Goal: Use online tool/utility: Utilize a website feature to perform a specific function

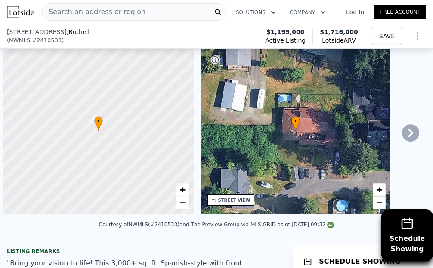
scroll to position [0, 3]
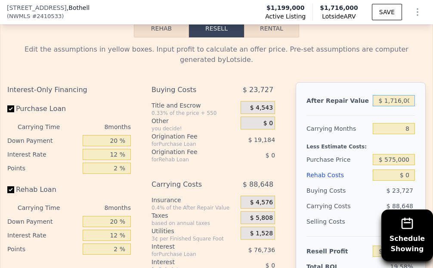
drag, startPoint x: 381, startPoint y: 106, endPoint x: 490, endPoint y: 103, distance: 109.3
click at [432, 103] on html "Search an address or region Solutions Company Open main menu Log In Free Accoun…" at bounding box center [216, 134] width 433 height 268
type input "$ 6,000"
type input "-$ 1,301,880"
type input "$ 60,000"
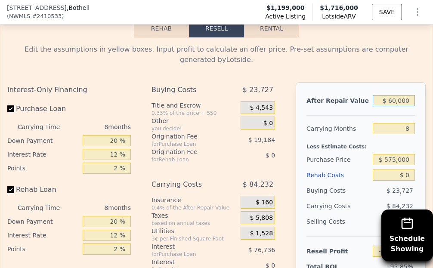
type input "-$ 1,252,659"
type input "$ 600,000"
type input "-$ 760,447"
type input "$ 600,000"
drag, startPoint x: 397, startPoint y: 136, endPoint x: 436, endPoint y: 127, distance: 39.8
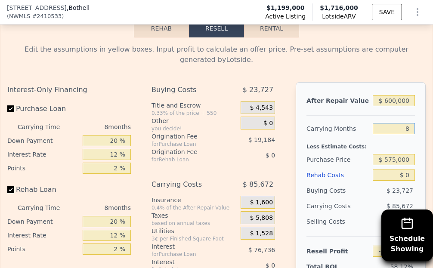
click at [432, 127] on html "Search an address or region Solutions Company Open main menu Log In Free Accoun…" at bounding box center [216, 134] width 433 height 268
type input "6"
type input "-$ 739,029"
type input "6"
drag, startPoint x: 379, startPoint y: 164, endPoint x: 444, endPoint y: 168, distance: 65.1
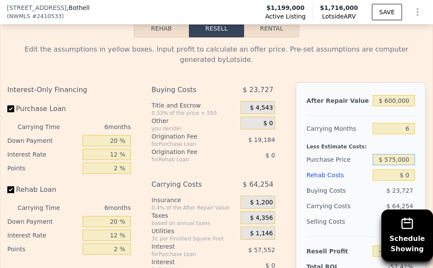
click at [432, 168] on html "Search an address or region Solutions Company Open main menu Log In Free Accoun…" at bounding box center [216, 134] width 433 height 268
type input "$ 7"
type input "$ 275,000"
drag, startPoint x: 399, startPoint y: 180, endPoint x: 428, endPoint y: 182, distance: 29.3
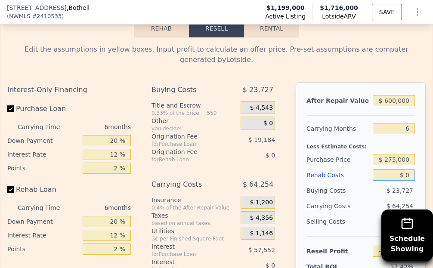
click at [421, 181] on div "Edit the assumptions in yellow boxes. Input profit to calculate an offer price.…" at bounding box center [216, 202] width 432 height 330
type input "$ 247,184"
type input "$ 250"
type input "$ 246,918"
type input "$ 2,500"
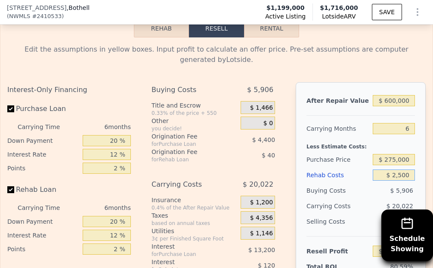
type input "$ 244,524"
type input "$ 25,000"
type input "$ 220,584"
type input "$ 250,000"
type input "-$ 18,816"
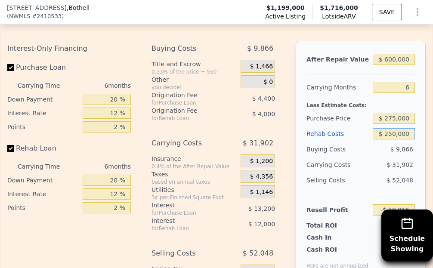
scroll to position [1804, 0]
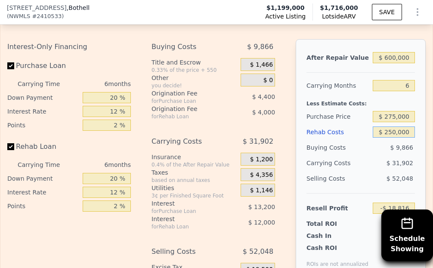
type input "$ 250,000"
click at [364, 159] on div "$ 31,902" at bounding box center [384, 162] width 61 height 15
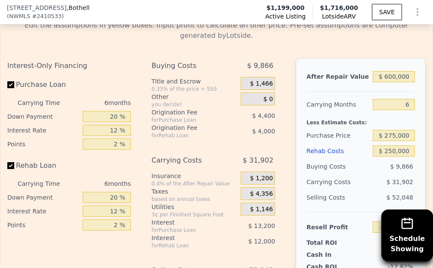
scroll to position [1761, 0]
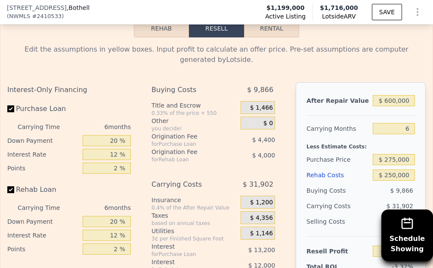
click at [166, 37] on button "Rehab" at bounding box center [161, 28] width 55 height 18
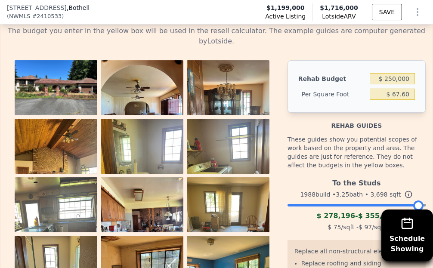
scroll to position [1804, 0]
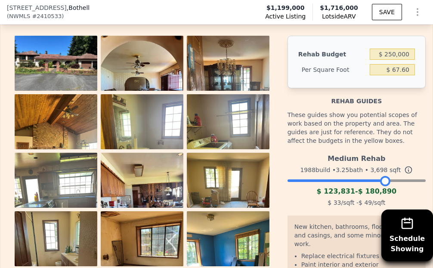
drag, startPoint x: 413, startPoint y: 185, endPoint x: 371, endPoint y: 191, distance: 43.0
click at [371, 191] on div "Medium Rehab 1988 build • 3.25 bath • 3,698 sqft $ 123,831 - $ 180,890 $ 33 /sq…" at bounding box center [356, 179] width 138 height 59
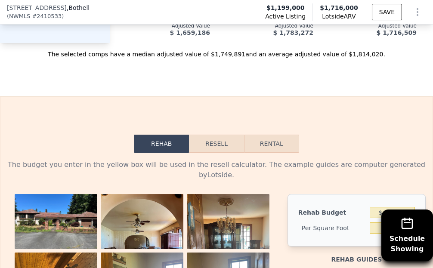
scroll to position [1632, 0]
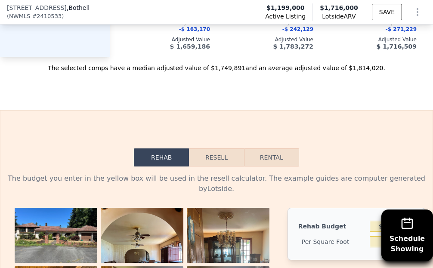
drag, startPoint x: 212, startPoint y: 170, endPoint x: 226, endPoint y: 170, distance: 14.2
click at [213, 166] on button "Resell" at bounding box center [216, 157] width 55 height 18
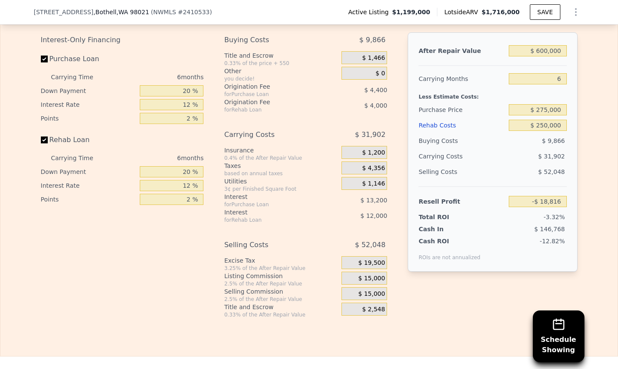
scroll to position [1450, 0]
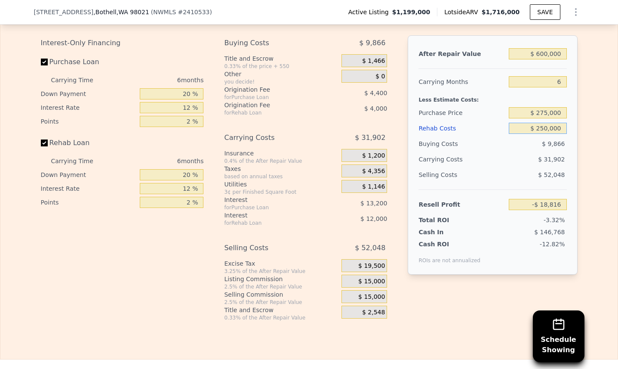
drag, startPoint x: 537, startPoint y: 136, endPoint x: 604, endPoint y: 136, distance: 66.7
click at [432, 137] on div "Edit the assumptions in yellow boxes. Input profit to calculate an offer price.…" at bounding box center [308, 161] width 617 height 320
type input "$ 1"
type input "$ 247,183"
type input "$ 15"
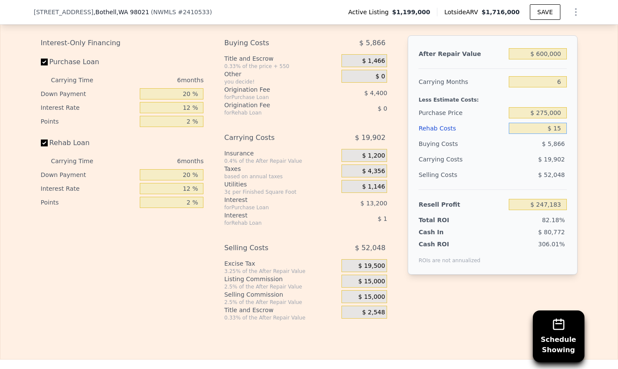
type input "$ 247,169"
type input "$ 150,000"
type input "$ 87,584"
click at [432, 189] on div "Selling Costs $ 52,048" at bounding box center [493, 178] width 148 height 22
drag, startPoint x: 538, startPoint y: 133, endPoint x: 590, endPoint y: 134, distance: 51.6
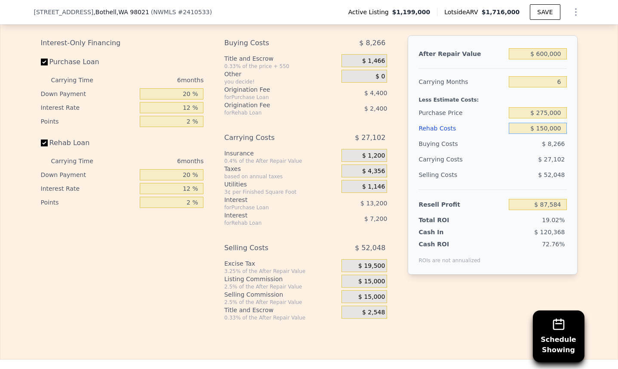
click at [432, 134] on div "Edit the assumptions in yellow boxes. Input profit to calculate an offer price.…" at bounding box center [308, 161] width 617 height 320
type input "$ 2"
type input "$ 247,182"
type input "$ 20,000"
type input "$ 225,904"
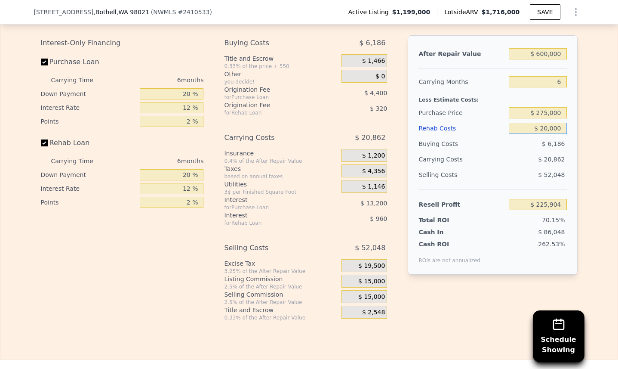
type input "$ 200,000"
type input "$ 34,384"
type input "$ 200,000"
click at [41, 65] on input "Purchase Loan" at bounding box center [44, 62] width 7 height 7
checkbox input "false"
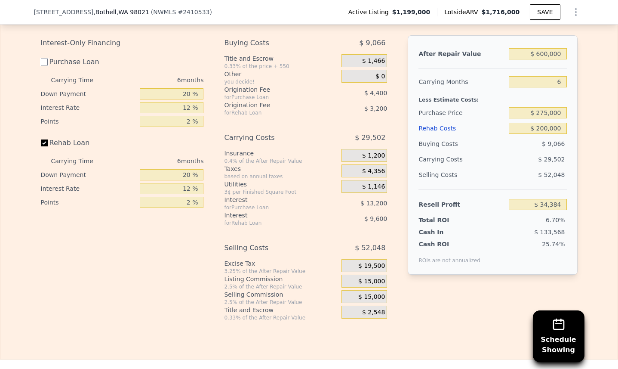
type input "$ 51,984"
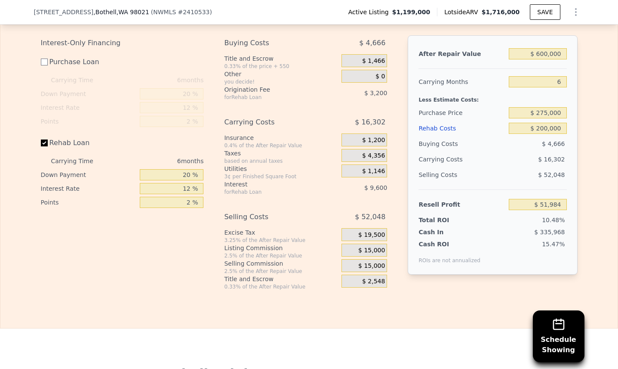
click at [45, 151] on label "Rehab Loan" at bounding box center [89, 142] width 96 height 15
click at [45, 146] on input "Rehab Loan" at bounding box center [44, 142] width 7 height 7
checkbox input "false"
type input "$ 64,784"
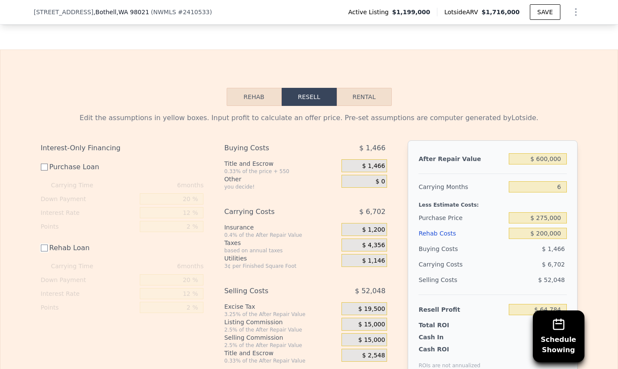
scroll to position [1321, 0]
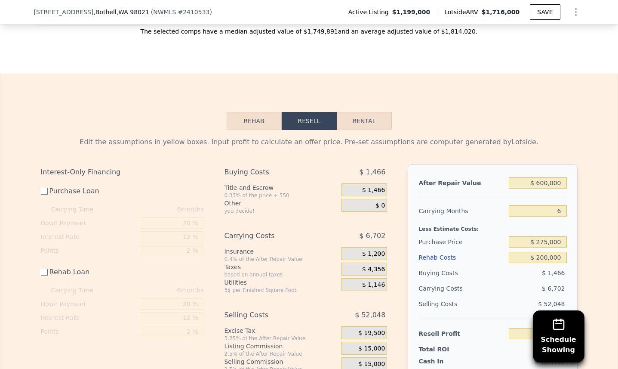
click at [235, 122] on button "Rehab" at bounding box center [254, 121] width 55 height 18
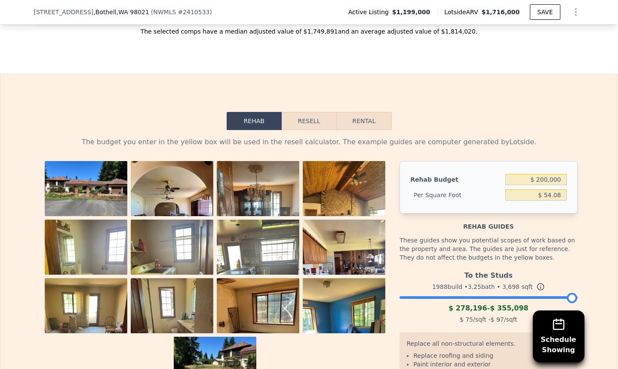
drag, startPoint x: 565, startPoint y: 298, endPoint x: 573, endPoint y: 301, distance: 8.7
click at [432, 268] on div "To the Studs 1988 build • 3.25 bath • 3,698 sqft $ 278,196 - $ 355,098 $ 75 /sq…" at bounding box center [489, 296] width 178 height 59
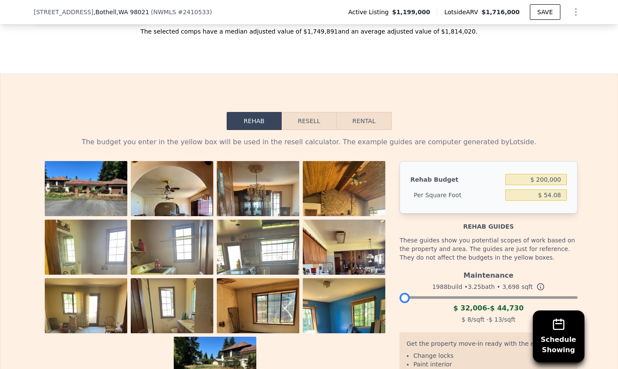
drag, startPoint x: 574, startPoint y: 303, endPoint x: 384, endPoint y: 288, distance: 190.8
click at [384, 268] on div "Rehab Budget $ 200,000 Per Square Foot $ 54.08 Rehab guides These guides show y…" at bounding box center [309, 291] width 537 height 261
drag, startPoint x: 402, startPoint y: 302, endPoint x: 575, endPoint y: 306, distance: 172.6
click at [432, 268] on div "The budget you enter in the yellow box will be used in the resell calculator. T…" at bounding box center [309, 293] width 551 height 326
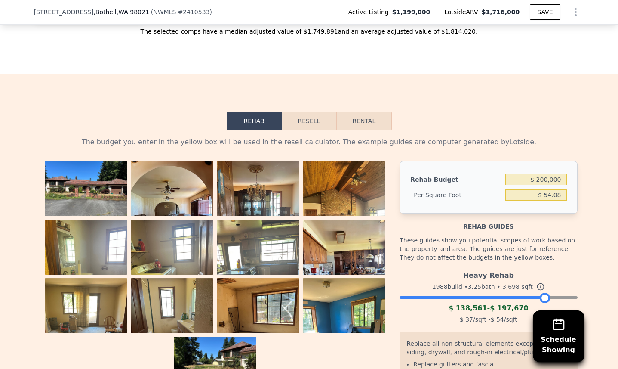
drag, startPoint x: 555, startPoint y: 302, endPoint x: 542, endPoint y: 302, distance: 12.9
click at [432, 268] on div at bounding box center [545, 298] width 10 height 10
drag, startPoint x: 540, startPoint y: 302, endPoint x: 506, endPoint y: 299, distance: 33.7
click at [432, 268] on div at bounding box center [509, 298] width 10 height 10
drag, startPoint x: 498, startPoint y: 299, endPoint x: 475, endPoint y: 299, distance: 22.8
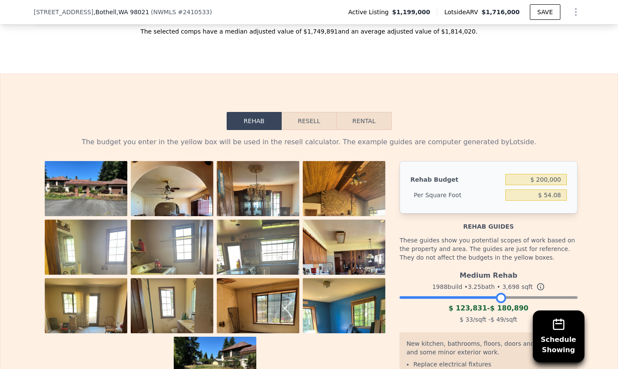
click at [432, 268] on div at bounding box center [489, 295] width 178 height 5
drag, startPoint x: 475, startPoint y: 299, endPoint x: 512, endPoint y: 301, distance: 37.9
click at [432, 268] on div at bounding box center [478, 298] width 10 height 10
drag, startPoint x: 509, startPoint y: 299, endPoint x: 541, endPoint y: 299, distance: 31.8
click at [432, 268] on div at bounding box center [489, 295] width 178 height 5
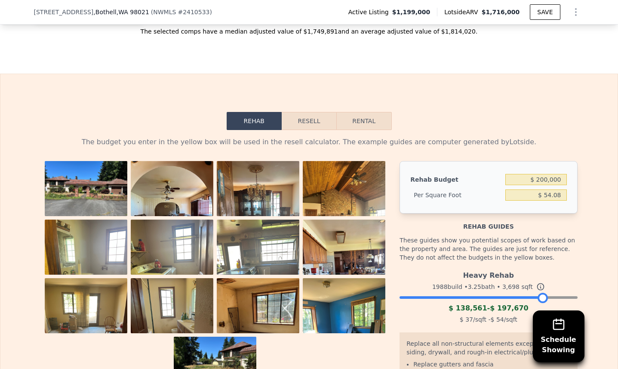
click at [432, 268] on div at bounding box center [543, 298] width 10 height 10
drag, startPoint x: 559, startPoint y: 305, endPoint x: 574, endPoint y: 304, distance: 15.5
click at [432, 268] on div "The budget you enter in the yellow box will be used in the resell calculator. T…" at bounding box center [309, 297] width 551 height 335
click at [432, 268] on div "The budget you enter in the yellow box will be used in the resell calculator. T…" at bounding box center [309, 301] width 551 height 343
click at [432, 265] on div "The budget you enter in the yellow box will be used in the resell calculator. T…" at bounding box center [309, 301] width 551 height 343
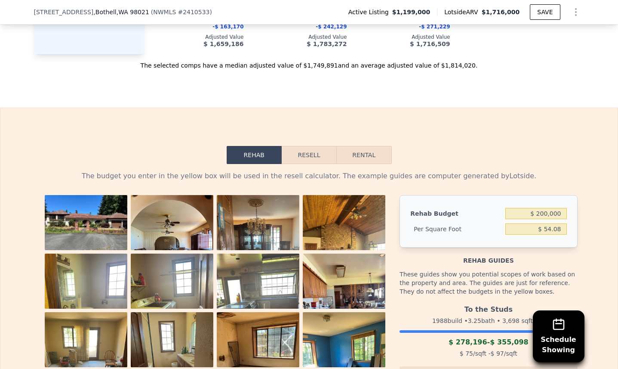
scroll to position [1192, 0]
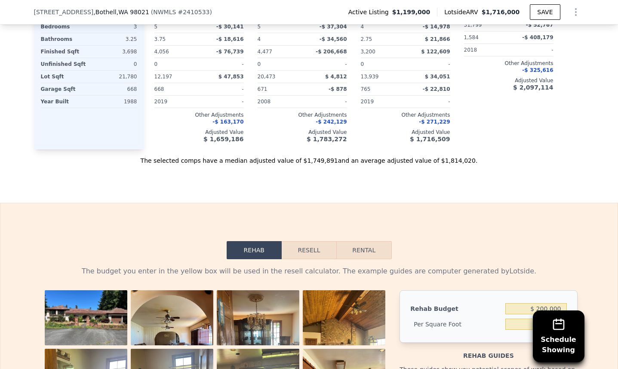
click at [313, 259] on button "Resell" at bounding box center [309, 250] width 55 height 18
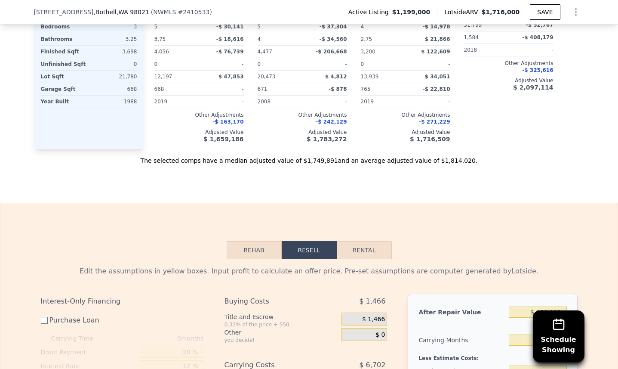
click at [268, 258] on button "Rehab" at bounding box center [254, 250] width 55 height 18
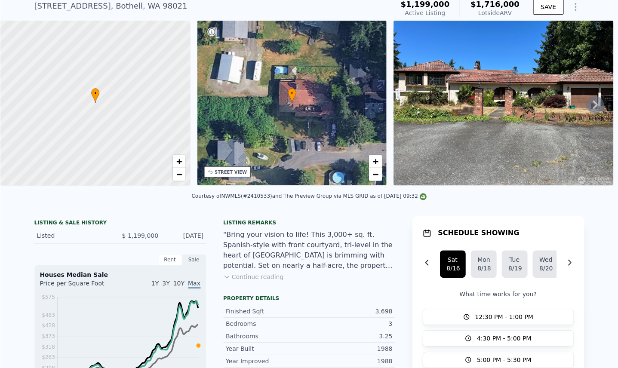
scroll to position [0, 0]
